Goal: Task Accomplishment & Management: Manage account settings

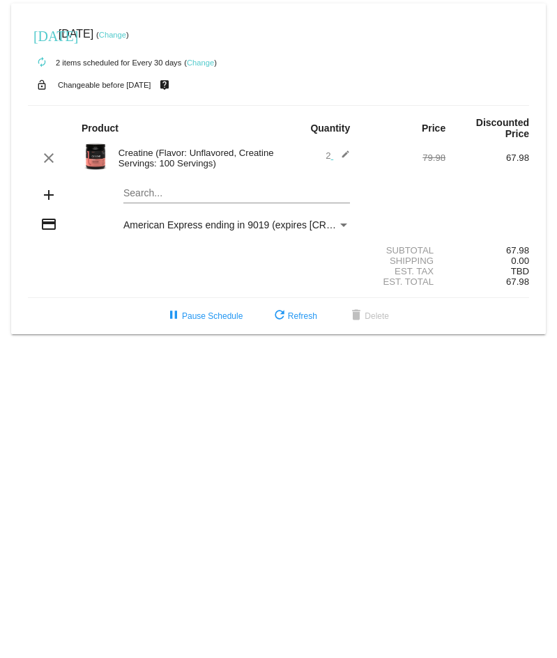
click at [345, 157] on mat-icon "edit" at bounding box center [341, 158] width 17 height 17
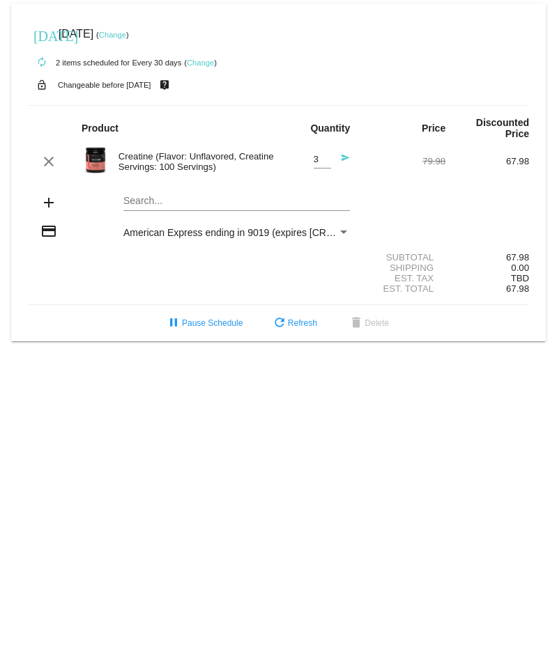
click at [325, 157] on input "3" at bounding box center [322, 160] width 17 height 10
click at [325, 166] on div "3 Quantity" at bounding box center [322, 156] width 17 height 26
click at [326, 162] on input "2" at bounding box center [322, 160] width 17 height 10
type input "1"
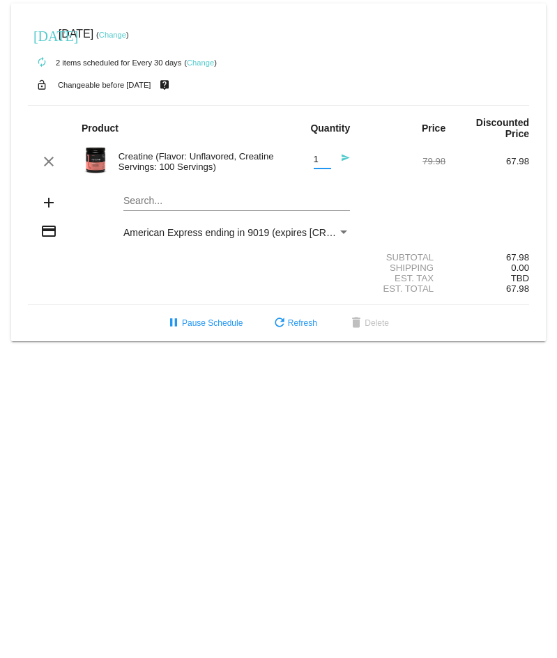
click at [326, 162] on input "1" at bounding box center [322, 160] width 17 height 10
click at [304, 31] on div "[DATE] [DATE] ( Change )" at bounding box center [278, 34] width 501 height 28
click at [320, 39] on div "[DATE] [DATE] ( Change )" at bounding box center [278, 34] width 501 height 28
click at [290, 328] on button "refresh Refresh" at bounding box center [294, 323] width 68 height 25
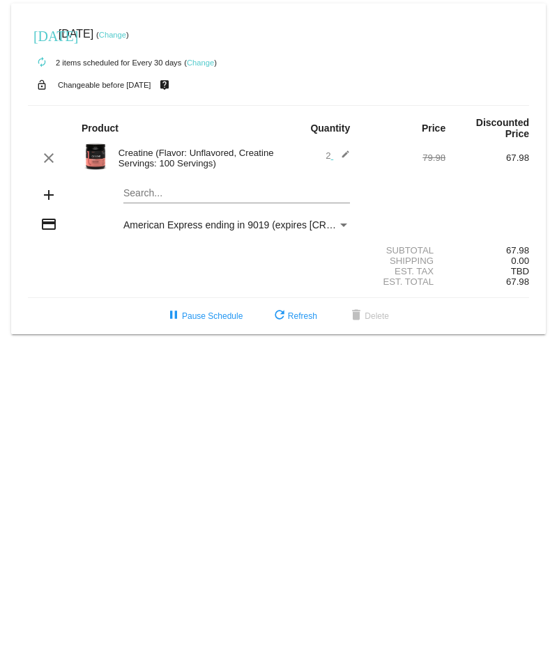
click at [198, 62] on link "Change" at bounding box center [200, 63] width 27 height 8
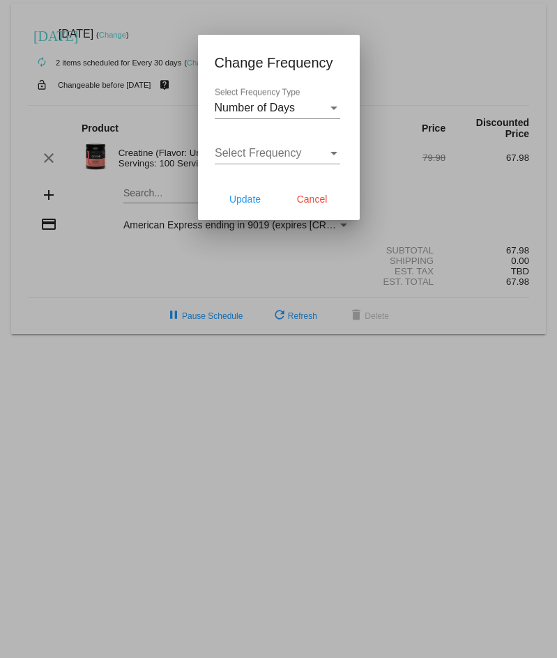
click at [332, 114] on div "Number of Days Select Frequency Type" at bounding box center [277, 103] width 125 height 31
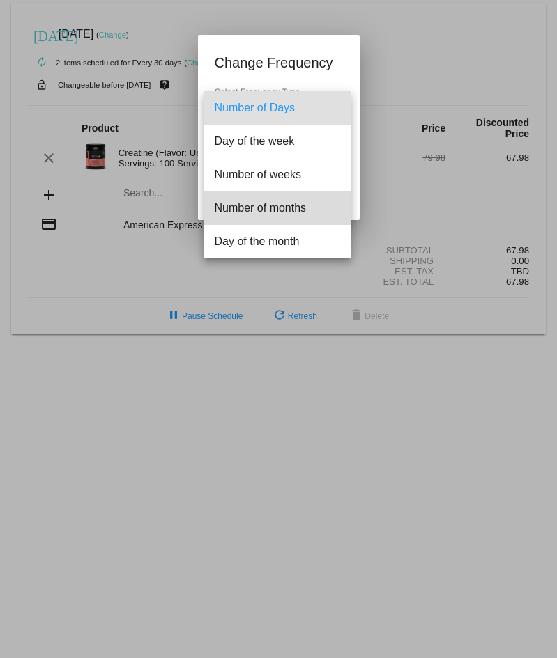
click at [280, 209] on span "Number of months" at bounding box center [277, 208] width 125 height 33
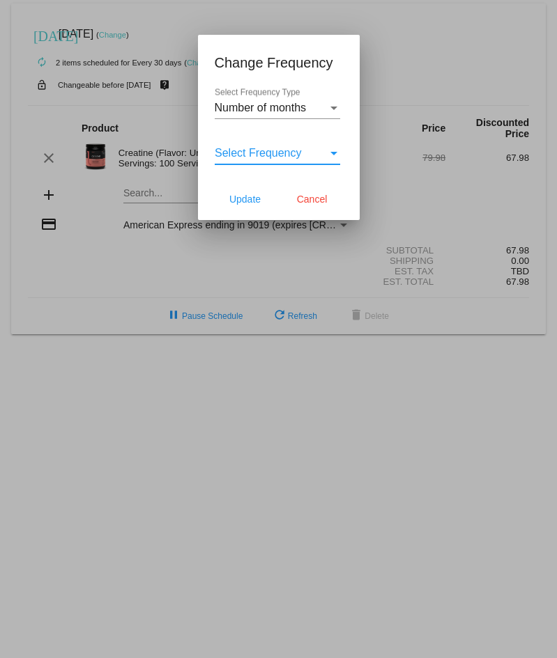
click at [264, 155] on span "Select Frequency" at bounding box center [258, 153] width 87 height 12
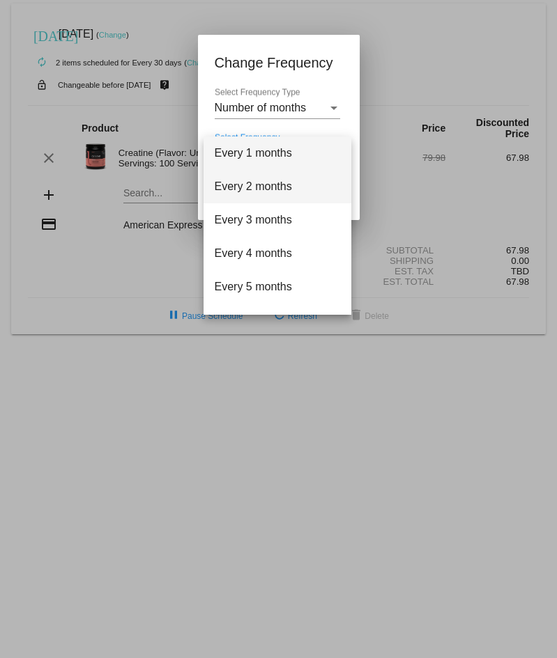
click at [261, 192] on span "Every 2 months" at bounding box center [277, 186] width 125 height 33
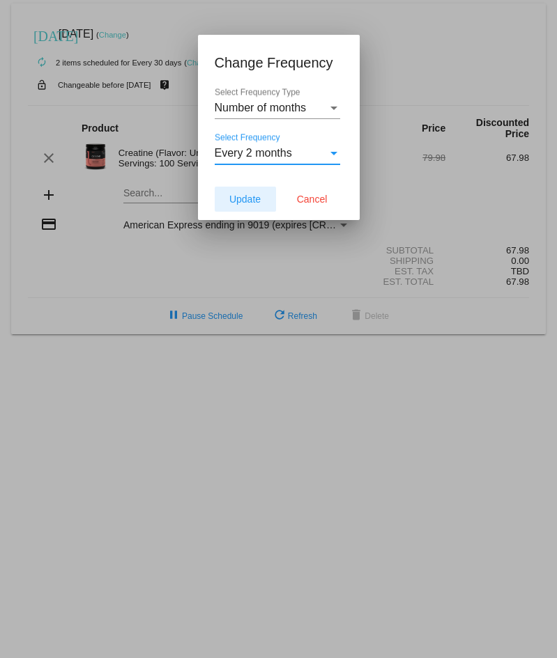
click at [249, 198] on span "Update" at bounding box center [244, 199] width 31 height 11
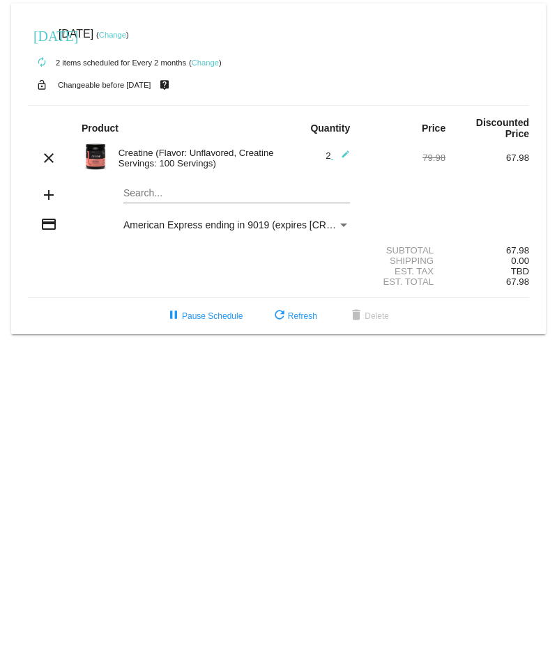
click at [126, 31] on link "Change" at bounding box center [112, 35] width 27 height 8
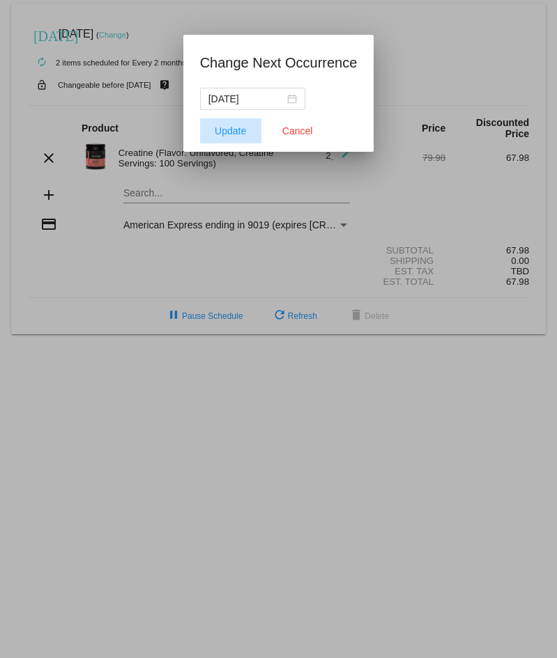
click at [226, 124] on button "Update" at bounding box center [230, 130] width 61 height 25
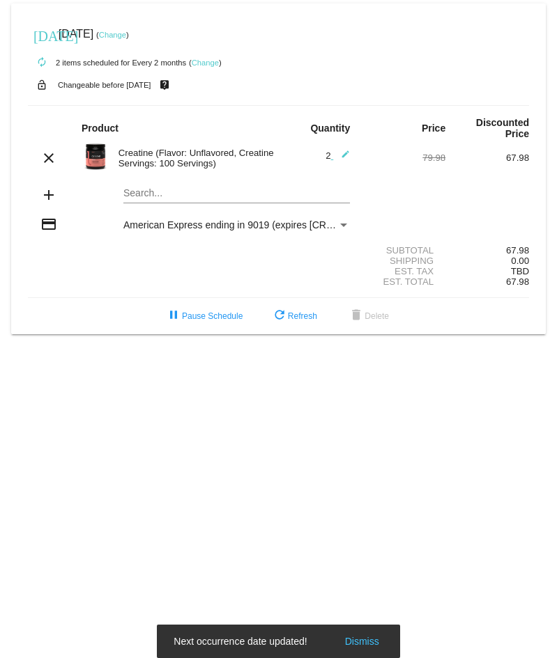
click at [121, 42] on div "[DATE] [DATE] ( Change )" at bounding box center [278, 34] width 501 height 28
click at [126, 36] on link "Change" at bounding box center [112, 35] width 27 height 8
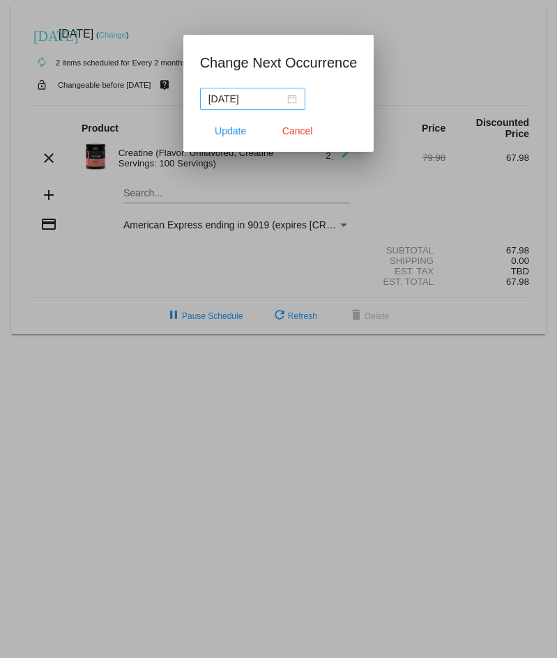
click at [291, 101] on div "[DATE]" at bounding box center [252, 98] width 88 height 15
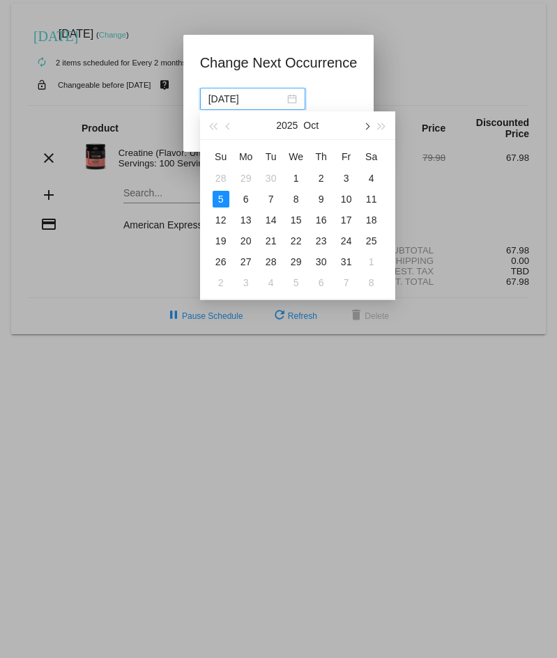
click at [369, 129] on button "button" at bounding box center [365, 125] width 15 height 28
click at [291, 198] on div "5" at bounding box center [296, 199] width 17 height 17
type input "[DATE]"
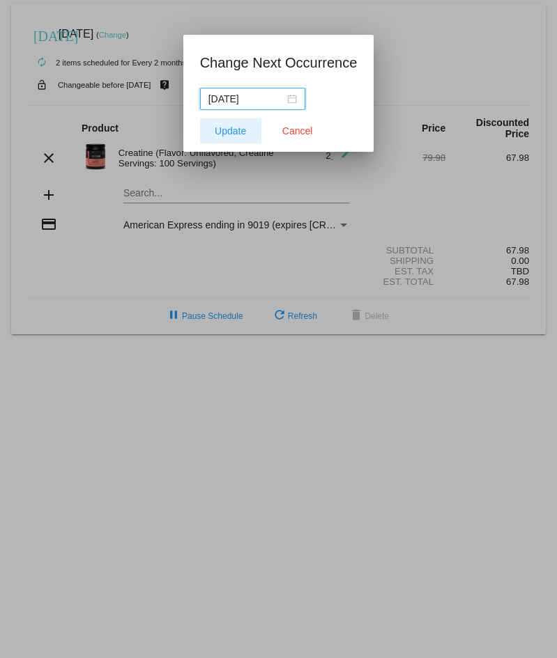
click at [231, 125] on button "Update" at bounding box center [230, 130] width 61 height 25
